Goal: Transaction & Acquisition: Purchase product/service

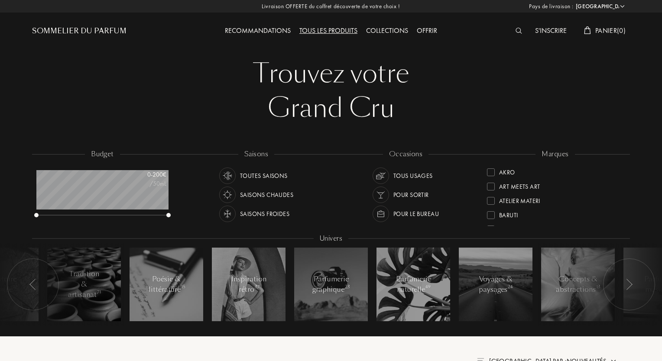
select select "FR"
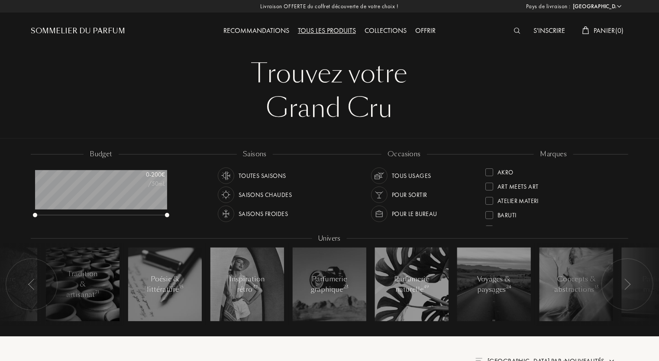
scroll to position [43, 132]
drag, startPoint x: 622, startPoint y: 204, endPoint x: 622, endPoint y: 218, distance: 13.9
click at [622, 218] on div "marques Akro Art Meets Art Atelier Materi [PERSON_NAME]-Papillon [PERSON_NAME] …" at bounding box center [553, 188] width 149 height 78
click at [402, 178] on div "Tous usages" at bounding box center [411, 176] width 39 height 16
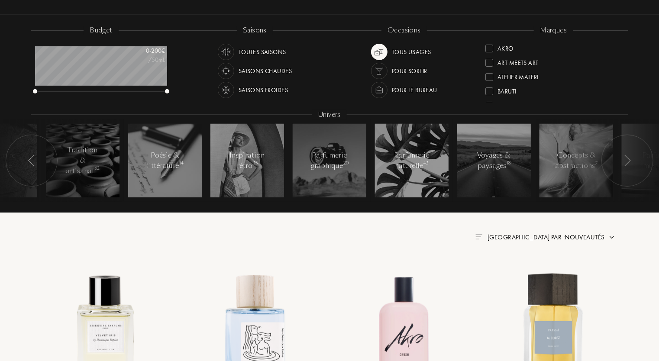
scroll to position [120, 0]
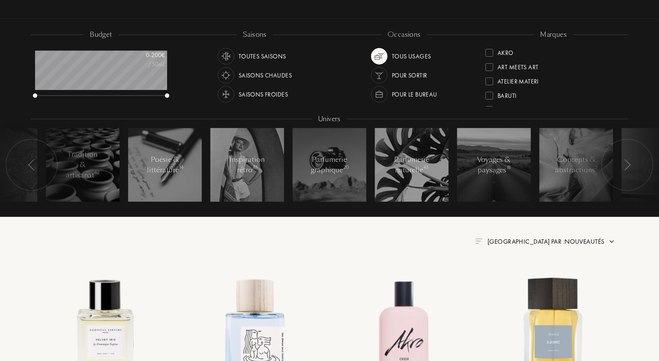
click at [430, 96] on div "Pour le bureau" at bounding box center [414, 94] width 45 height 16
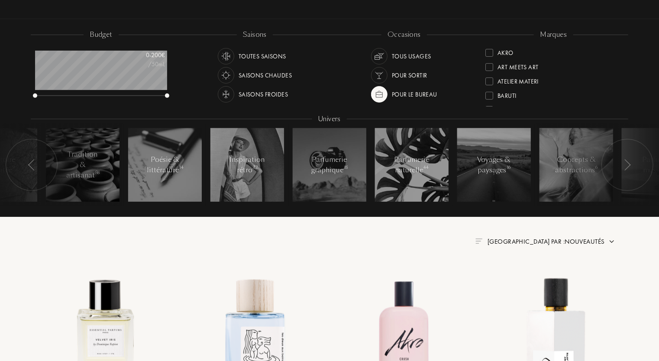
click at [405, 56] on div "Tous usages" at bounding box center [411, 56] width 39 height 16
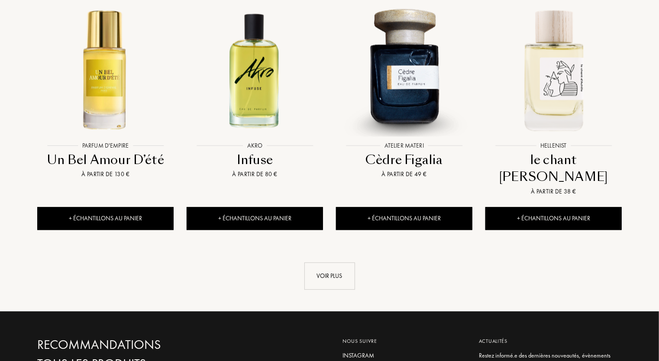
scroll to position [900, 0]
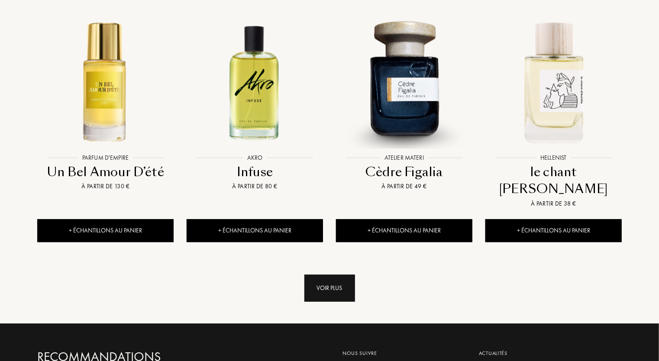
click at [332, 275] on div "Voir plus" at bounding box center [330, 288] width 51 height 27
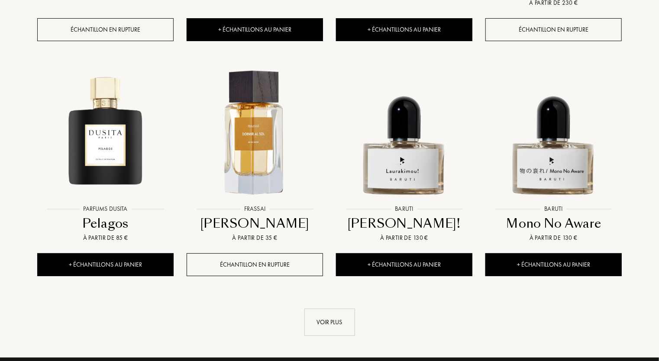
scroll to position [1586, 0]
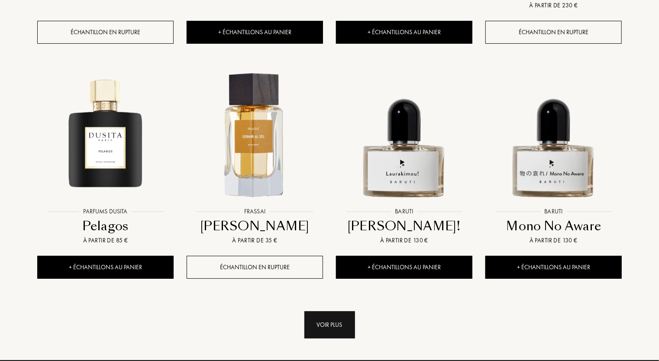
click at [335, 312] on div "Voir plus" at bounding box center [330, 325] width 51 height 27
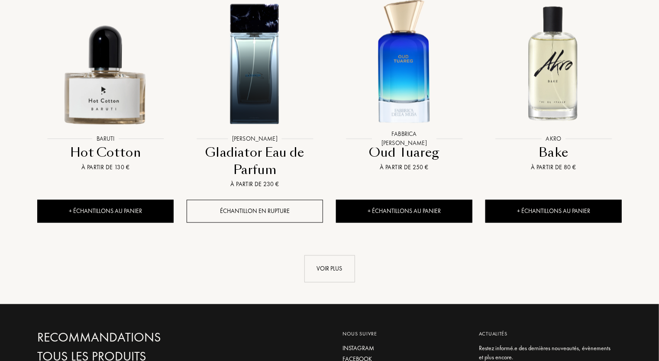
scroll to position [2392, 0]
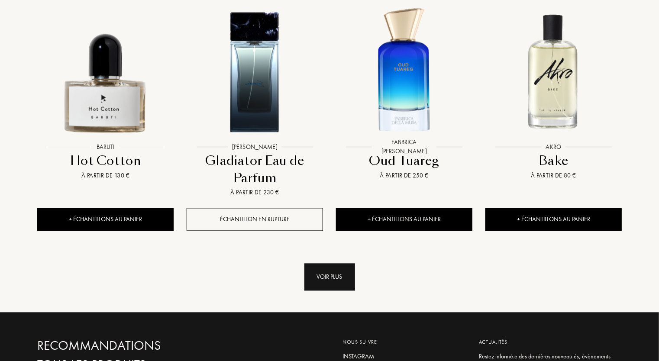
click at [318, 264] on div "Voir plus" at bounding box center [330, 277] width 51 height 27
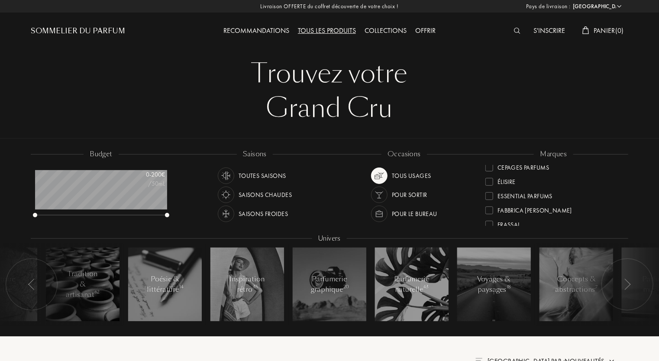
scroll to position [107, 0]
click at [395, 29] on div "Collections" at bounding box center [386, 31] width 51 height 11
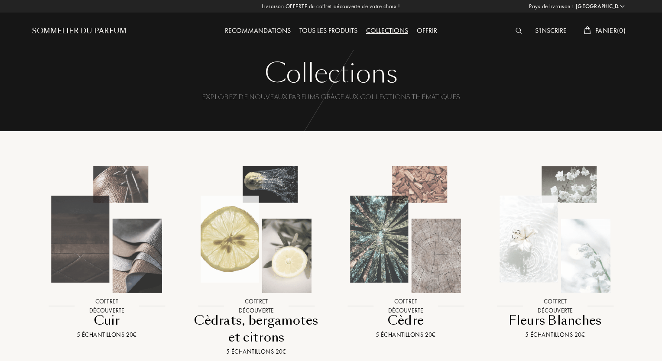
select select "FR"
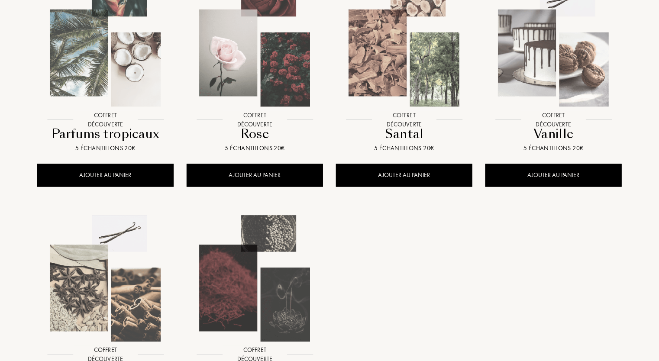
scroll to position [671, 0]
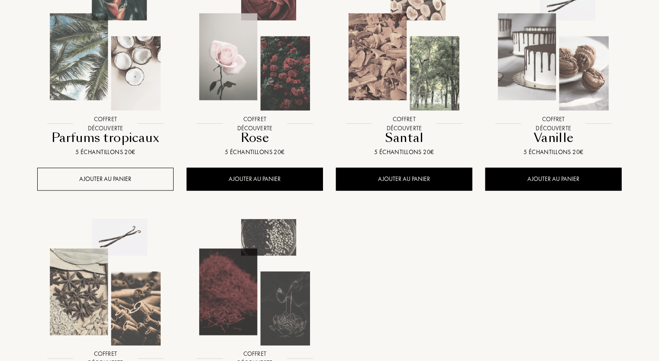
click at [100, 170] on div "AJOUTER AU PANIER" at bounding box center [105, 179] width 136 height 23
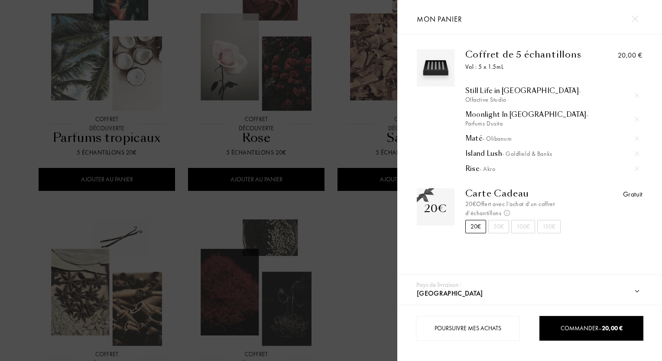
click at [359, 224] on div at bounding box center [198, 180] width 397 height 361
